Goal: Find specific page/section: Find specific page/section

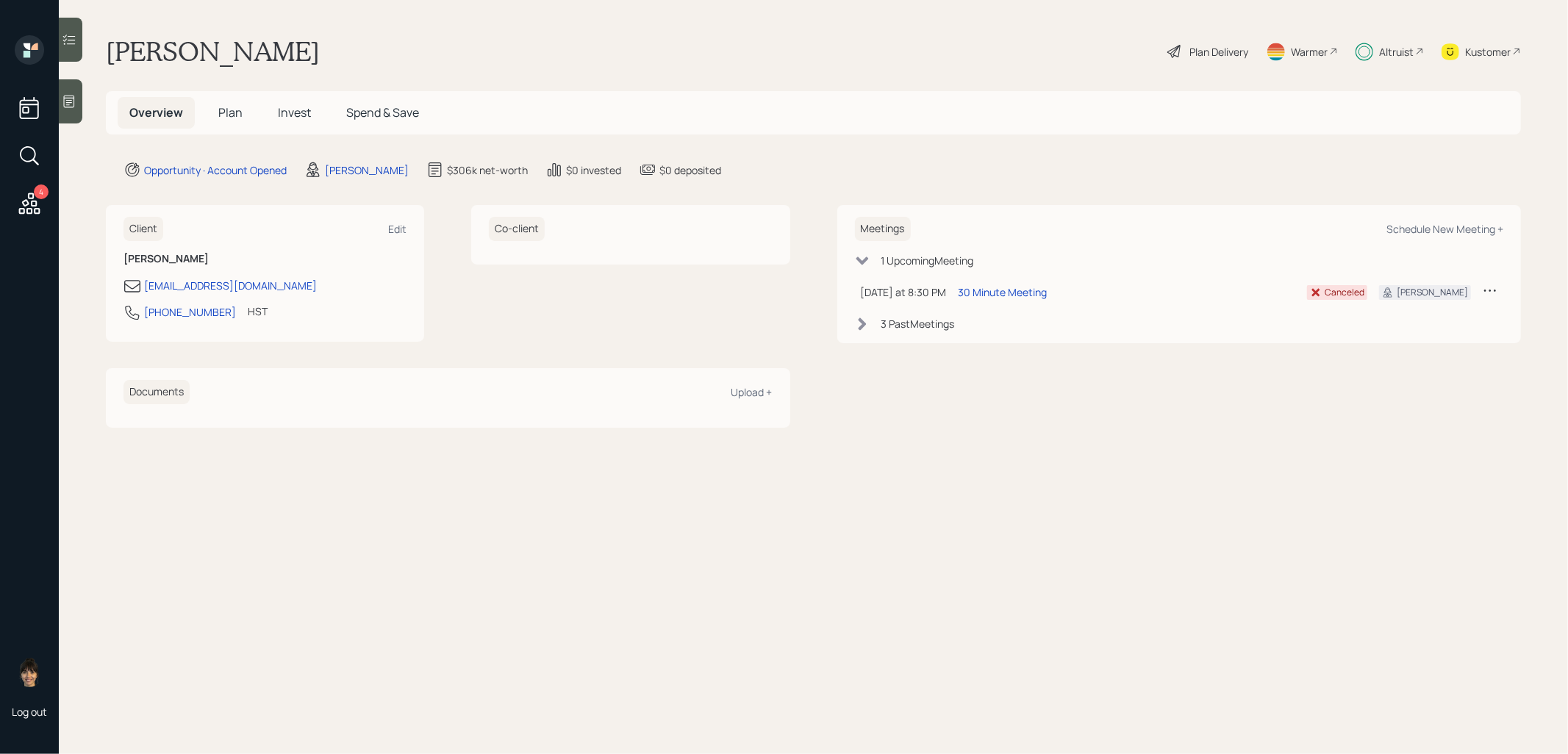
click at [235, 110] on span "Plan" at bounding box center [231, 111] width 25 height 16
